Goal: Information Seeking & Learning: Find specific fact

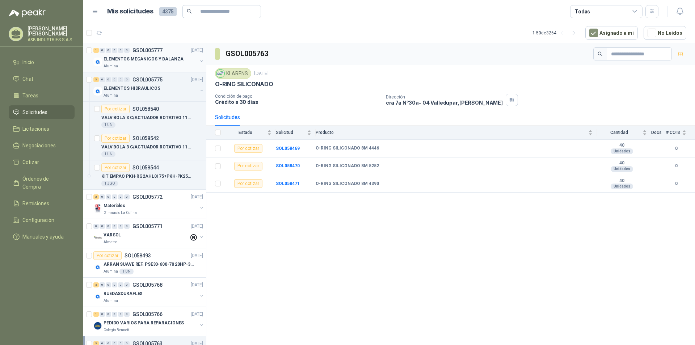
click at [143, 59] on p "ELEMENTOS MECANICOS Y BALANZA" at bounding box center [144, 59] width 80 height 7
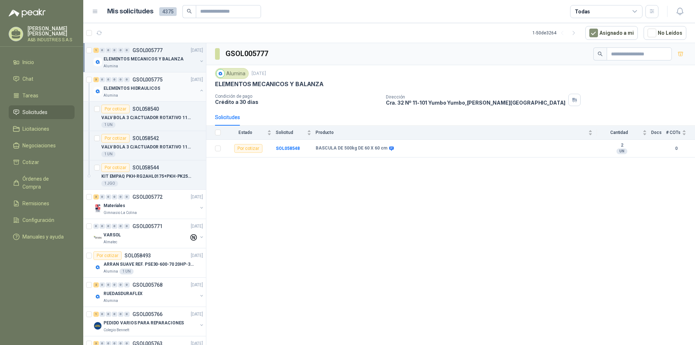
click at [148, 82] on p "GSOL005775" at bounding box center [147, 79] width 30 height 5
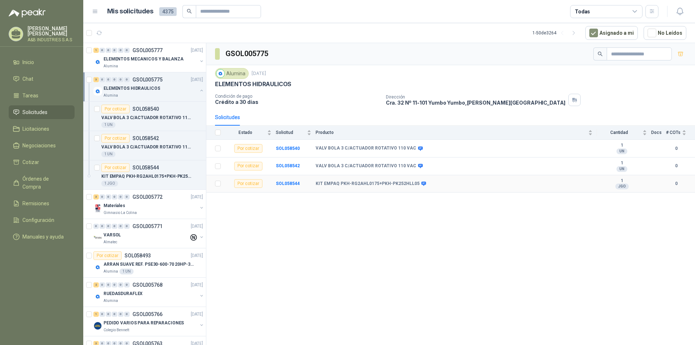
click at [336, 187] on td "KIT EMPAQ PKH-RG2AHL0175+PKH-PK252HLL05" at bounding box center [456, 184] width 281 height 18
click at [327, 183] on b "KIT EMPAQ PKH-RG2AHL0175+PKH-PK252HLL05" at bounding box center [368, 184] width 104 height 6
click at [292, 185] on b "SOL058544" at bounding box center [288, 183] width 24 height 5
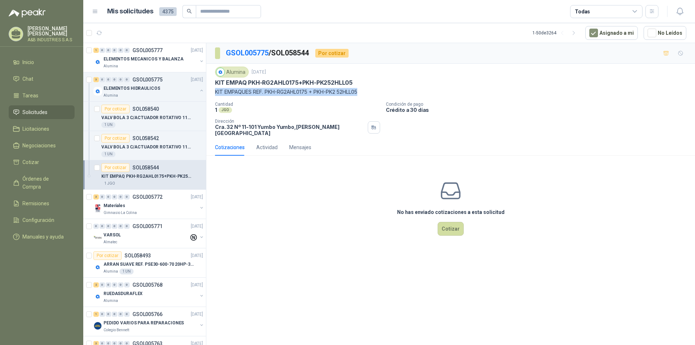
drag, startPoint x: 366, startPoint y: 91, endPoint x: 214, endPoint y: 90, distance: 152.0
click at [214, 90] on div "Alumina [DATE] KIT EMPAQ PKH-RG2AHL0175+PKH-PK252HLL05 KIT EMPAQUES REF. PKH-RG…" at bounding box center [450, 101] width 489 height 75
copy p "KIT EMPAQUES REF. PKH-RG2AHL0175 + PKH-PK2 52HLL05"
click at [152, 152] on div "1 UN" at bounding box center [152, 154] width 102 height 6
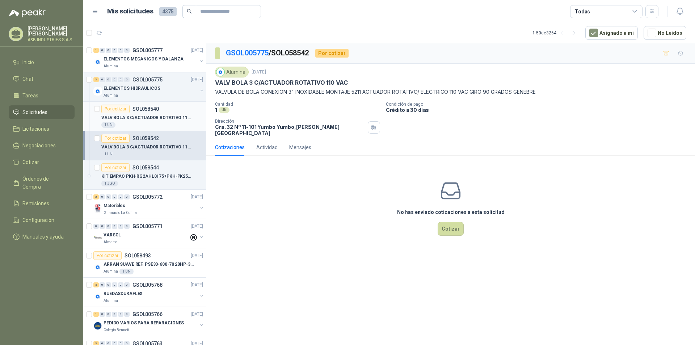
click at [163, 114] on div "VALV BOLA 3 C/ACTUADOR ROTATIVO 110 VAC" at bounding box center [152, 117] width 102 height 9
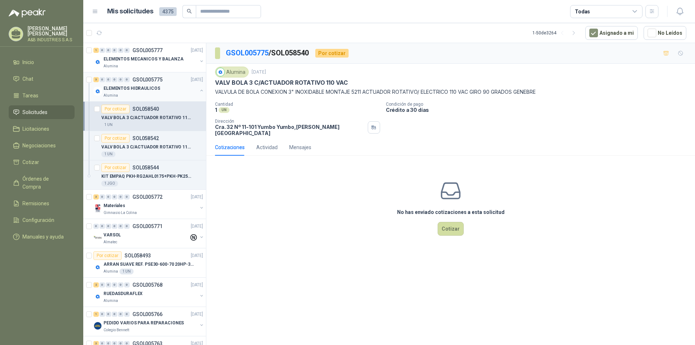
click at [167, 96] on div "Alumina" at bounding box center [151, 96] width 94 height 6
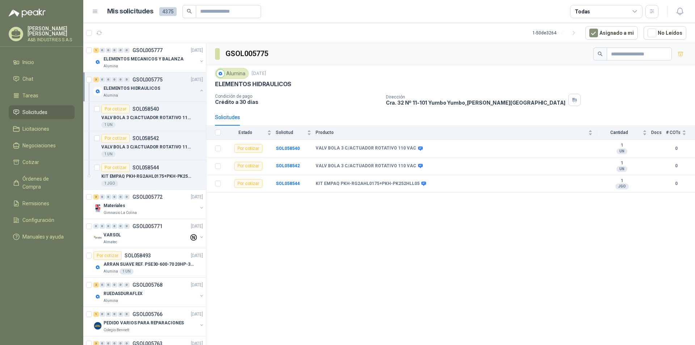
click at [199, 90] on button "button" at bounding box center [202, 91] width 6 height 6
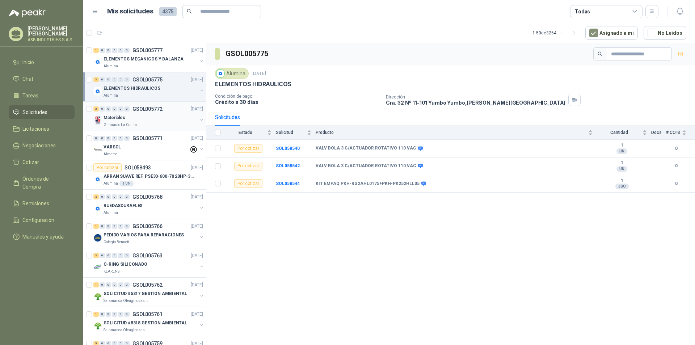
click at [199, 121] on button "button" at bounding box center [202, 120] width 6 height 6
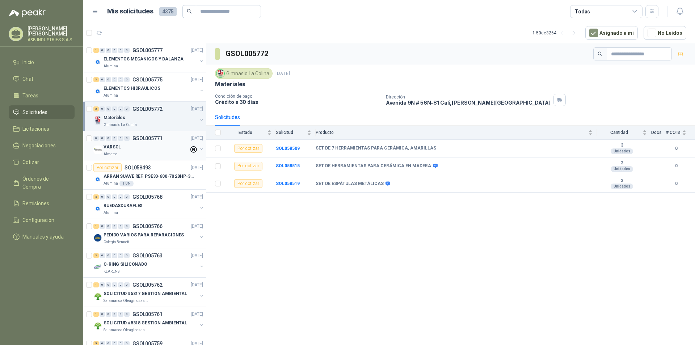
click at [143, 145] on div "VARSOL" at bounding box center [146, 147] width 85 height 9
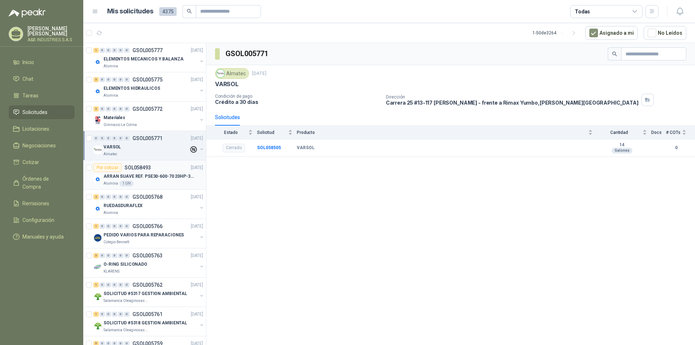
click at [138, 173] on p "ARRAN SUAVE REF. PSE30-600-70 20HP-30A" at bounding box center [149, 176] width 90 height 7
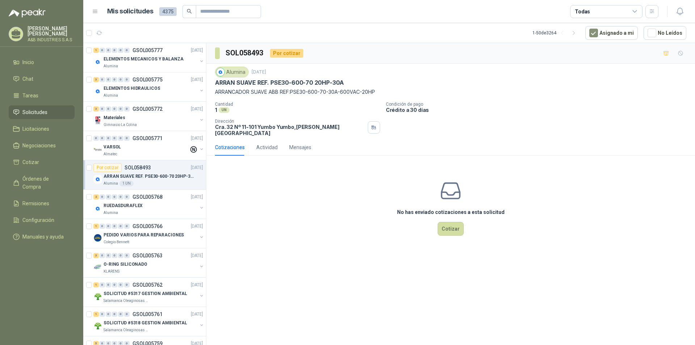
scroll to position [36, 0]
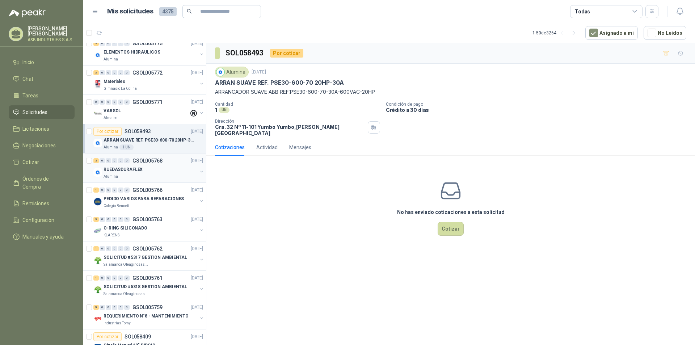
click at [155, 171] on div "RUEDASDURAFLEX" at bounding box center [151, 169] width 94 height 9
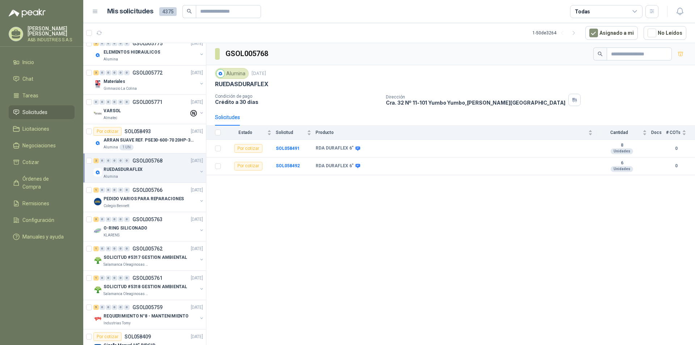
scroll to position [72, 0]
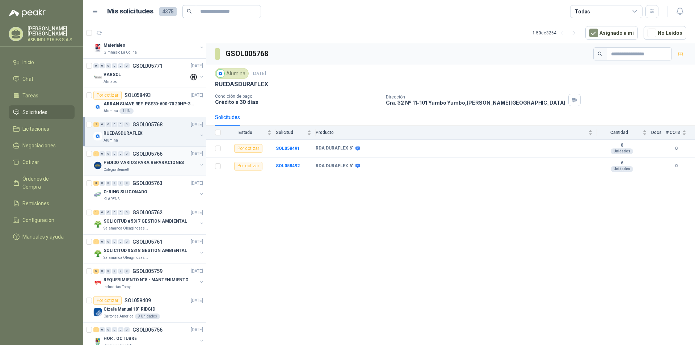
click at [145, 157] on div "1 0 0 0 0 0 GSOL005766 [DATE]" at bounding box center [148, 154] width 111 height 9
click at [145, 156] on div "1 0 0 0 0 0 GSOL005766 [DATE]" at bounding box center [148, 154] width 111 height 9
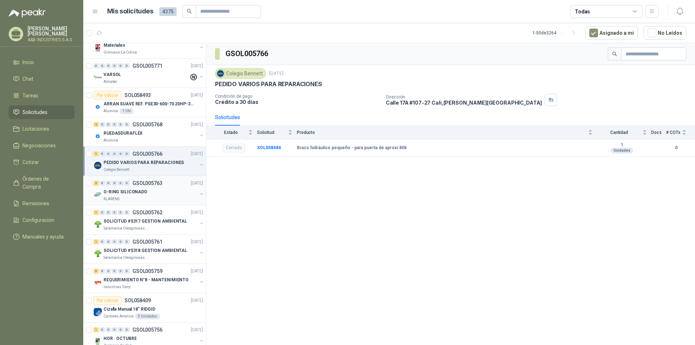
click at [150, 189] on div "O-RING SILICONADO" at bounding box center [151, 192] width 94 height 9
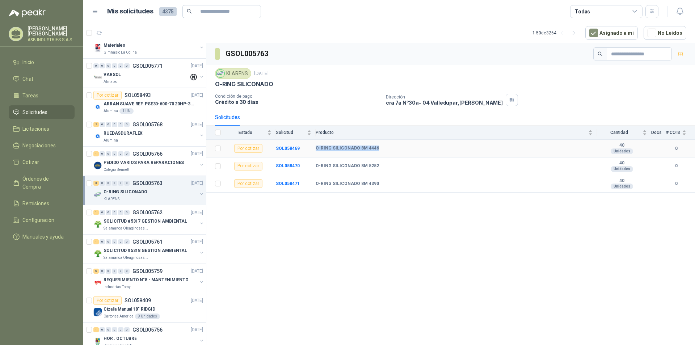
drag, startPoint x: 380, startPoint y: 146, endPoint x: 316, endPoint y: 149, distance: 63.8
click at [316, 149] on div "O-RING SILICONADO 8M 4446" at bounding box center [454, 149] width 277 height 6
copy b "O-RING SILICONADO 8M 4446"
click at [338, 167] on b "O-RING SILICONADO 8M 5252" at bounding box center [347, 166] width 63 height 6
drag, startPoint x: 377, startPoint y: 166, endPoint x: 315, endPoint y: 163, distance: 62.4
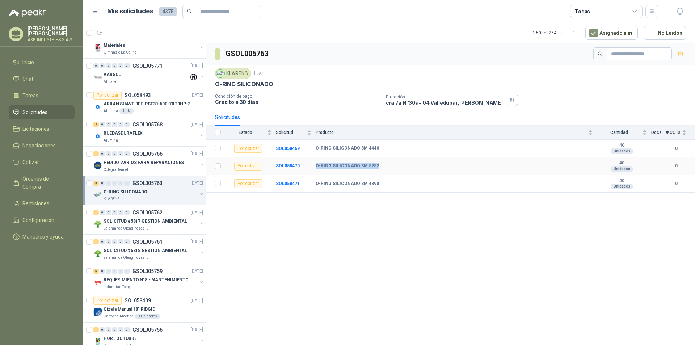
click at [315, 163] on tr "Por cotizar SOL058470 O-RING SILICONADO 8M 5252 40 Unidades 0" at bounding box center [450, 166] width 489 height 18
copy tr "O-RING SILICONADO 8M 5252"
click at [315, 214] on div "GSOL005763 KLARENS [DATE] O-RING SILICONADO Condición de pago Crédito a 30 días…" at bounding box center [450, 195] width 489 height 304
click at [242, 75] on div "KLARENS" at bounding box center [233, 73] width 36 height 11
click at [219, 74] on img at bounding box center [220, 74] width 8 height 8
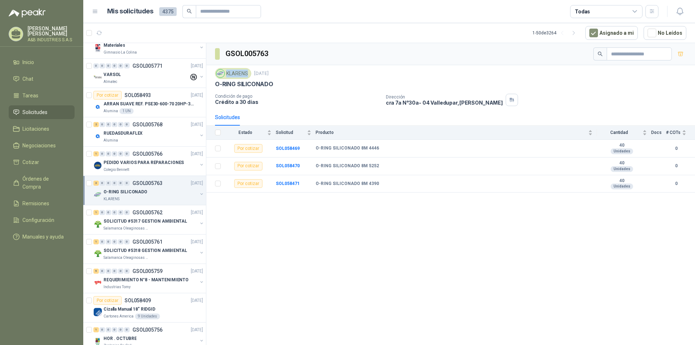
drag, startPoint x: 227, startPoint y: 73, endPoint x: 247, endPoint y: 73, distance: 20.6
click at [247, 73] on div "KLARENS" at bounding box center [233, 73] width 36 height 11
copy div "KLARENS"
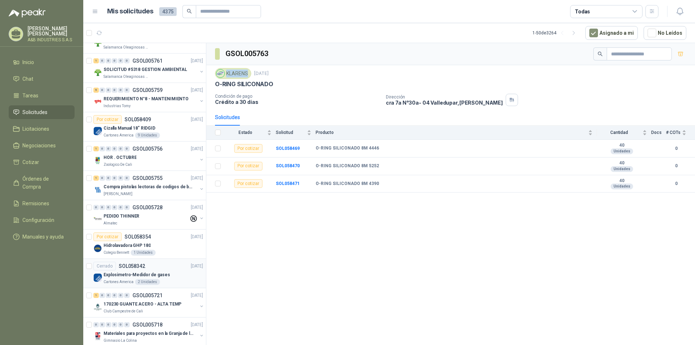
scroll to position [326, 0]
